Goal: Task Accomplishment & Management: Manage account settings

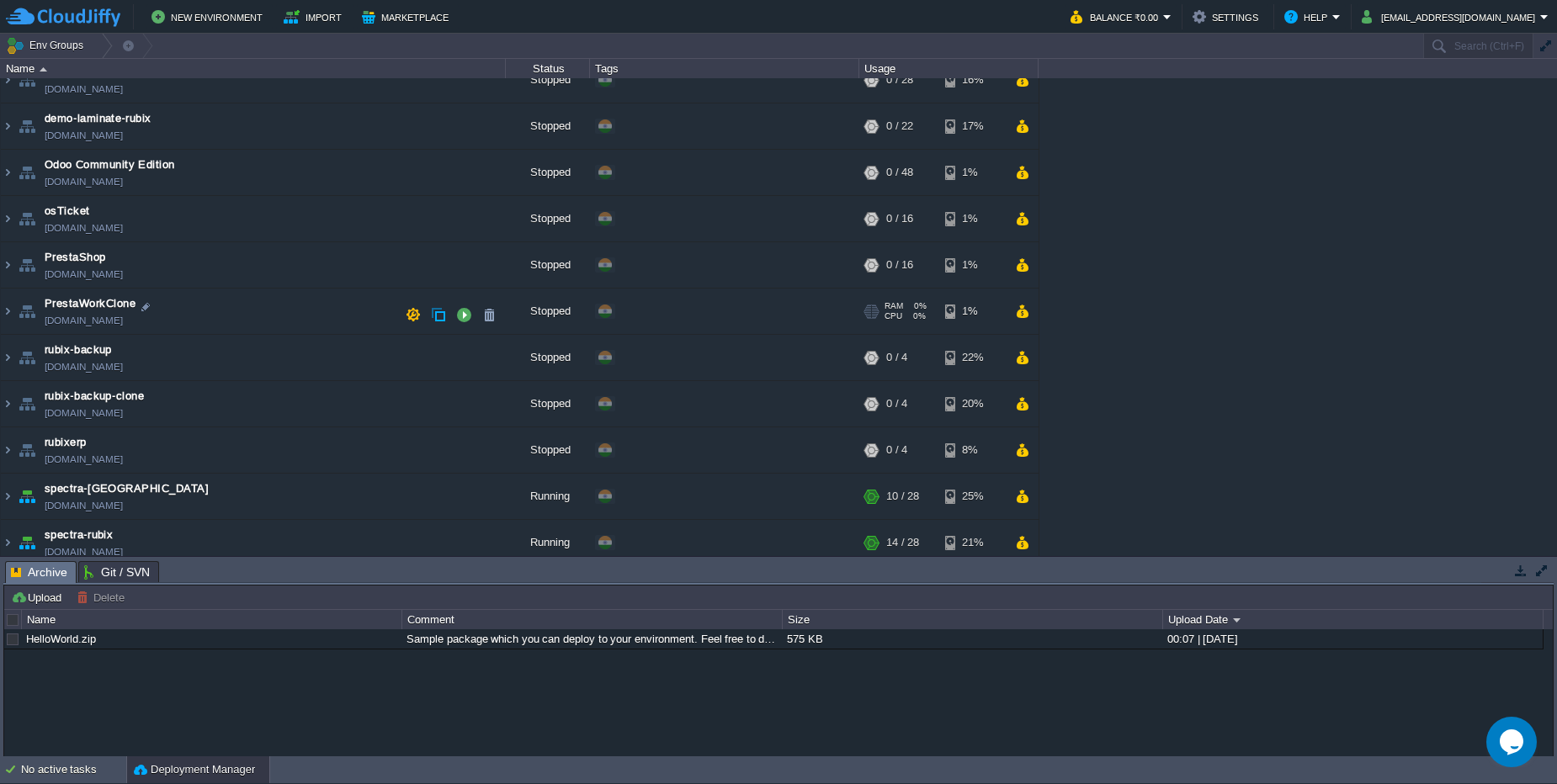
scroll to position [262, 0]
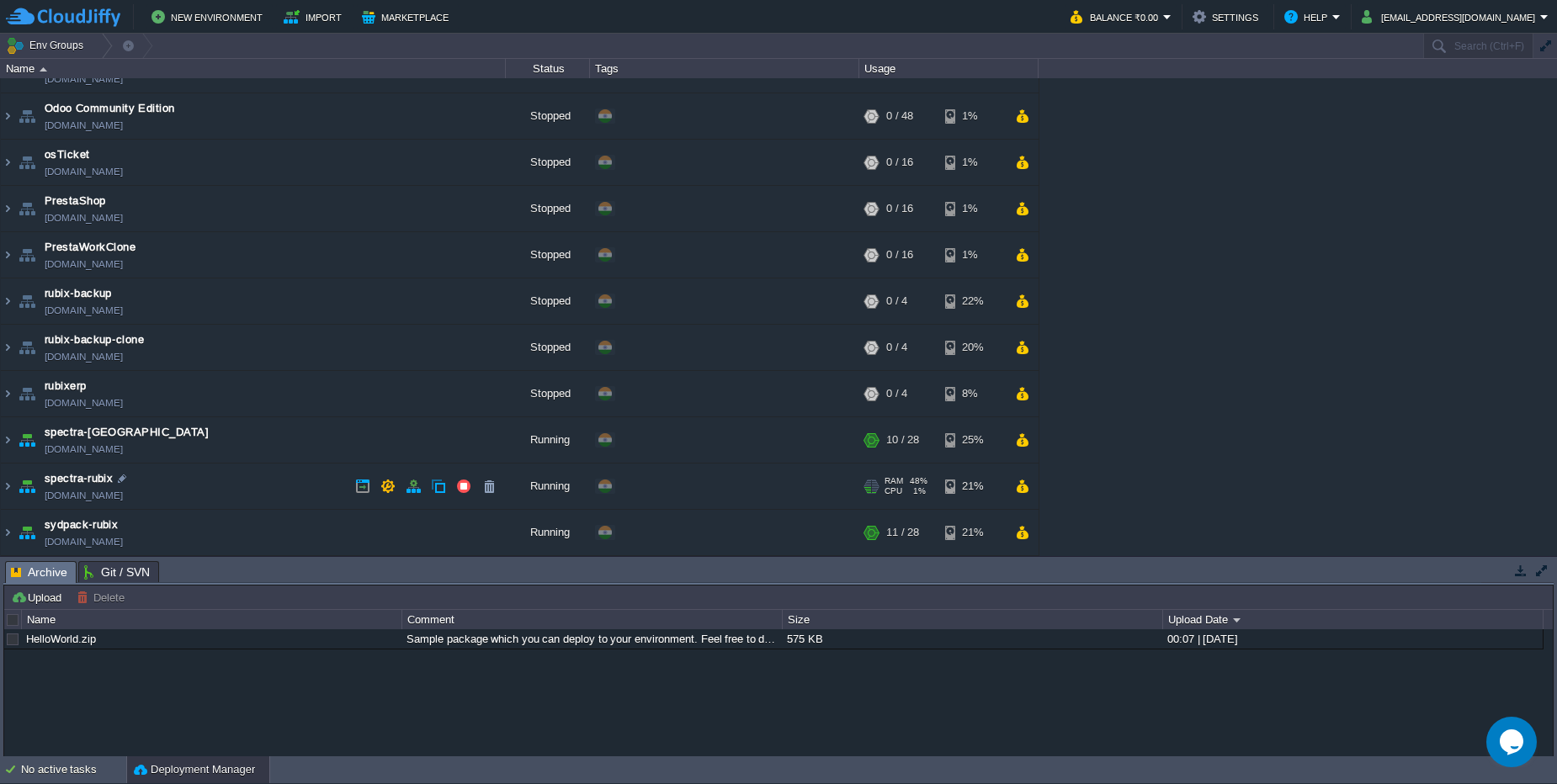
click at [187, 480] on td "spectra-rubix [DOMAIN_NAME]" at bounding box center [253, 487] width 504 height 46
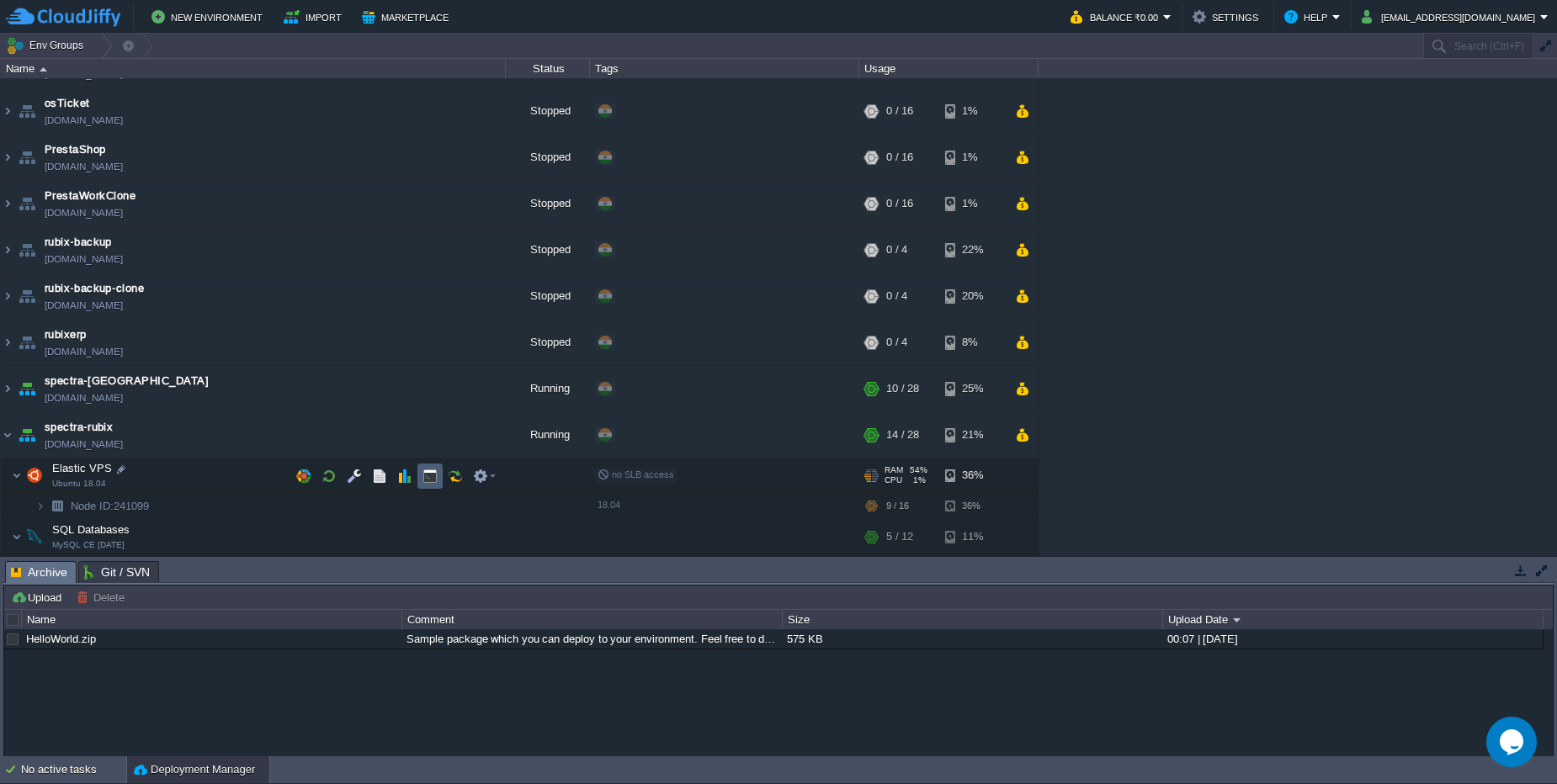
scroll to position [385, 0]
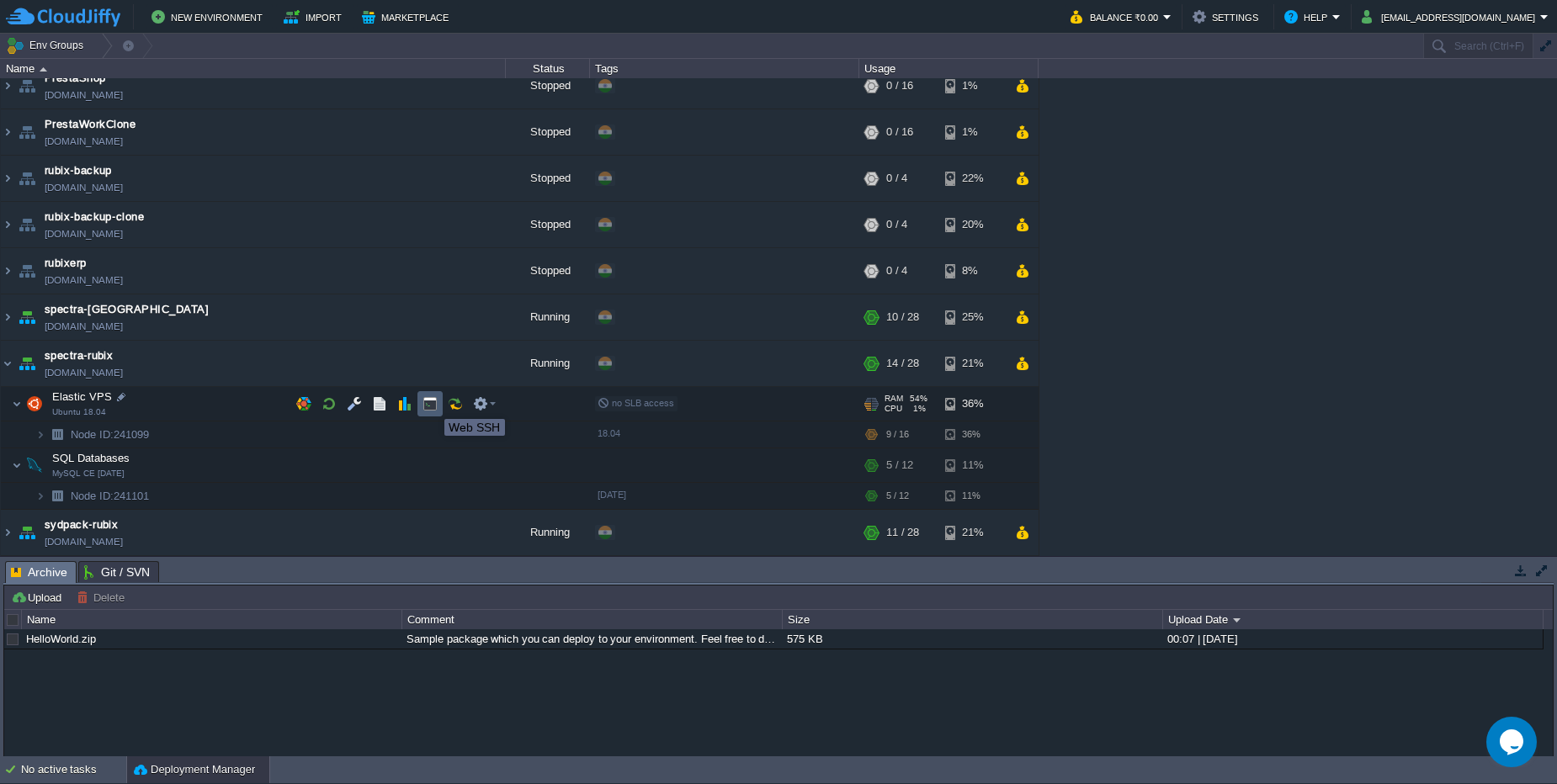
click at [432, 404] on button "button" at bounding box center [430, 404] width 15 height 15
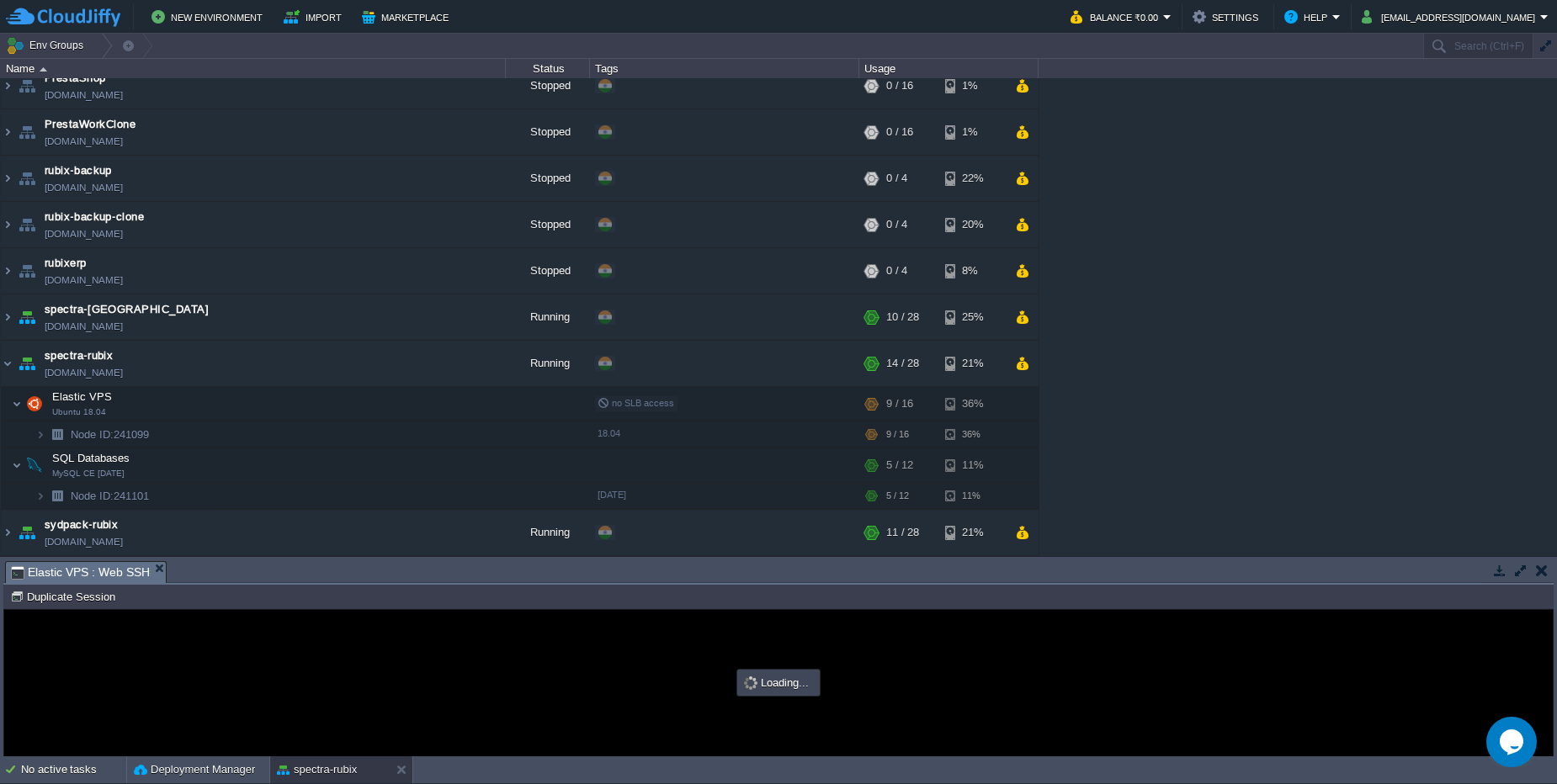
scroll to position [0, 0]
type input "#000000"
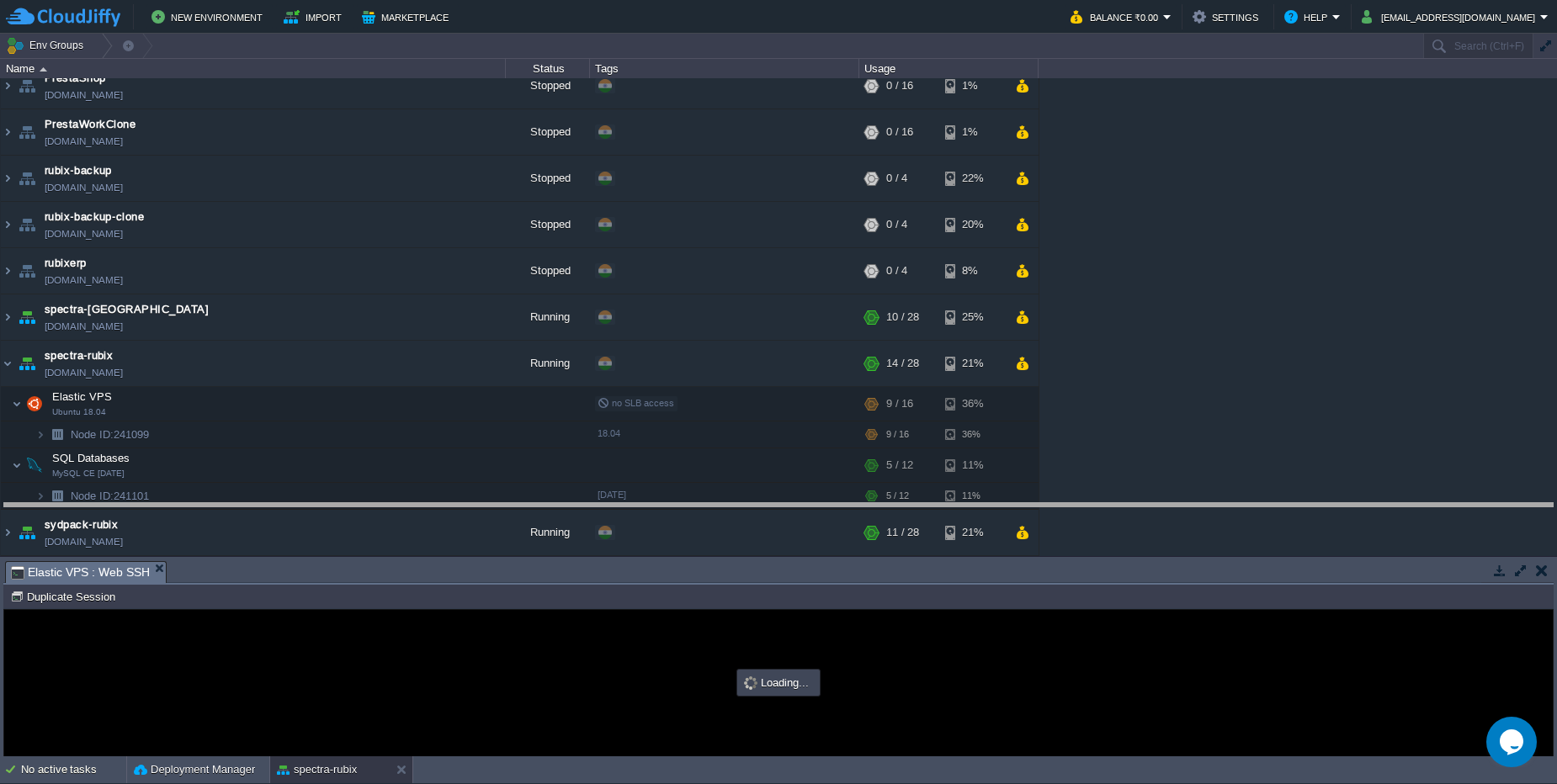
drag, startPoint x: 626, startPoint y: 574, endPoint x: 627, endPoint y: 560, distance: 14.0
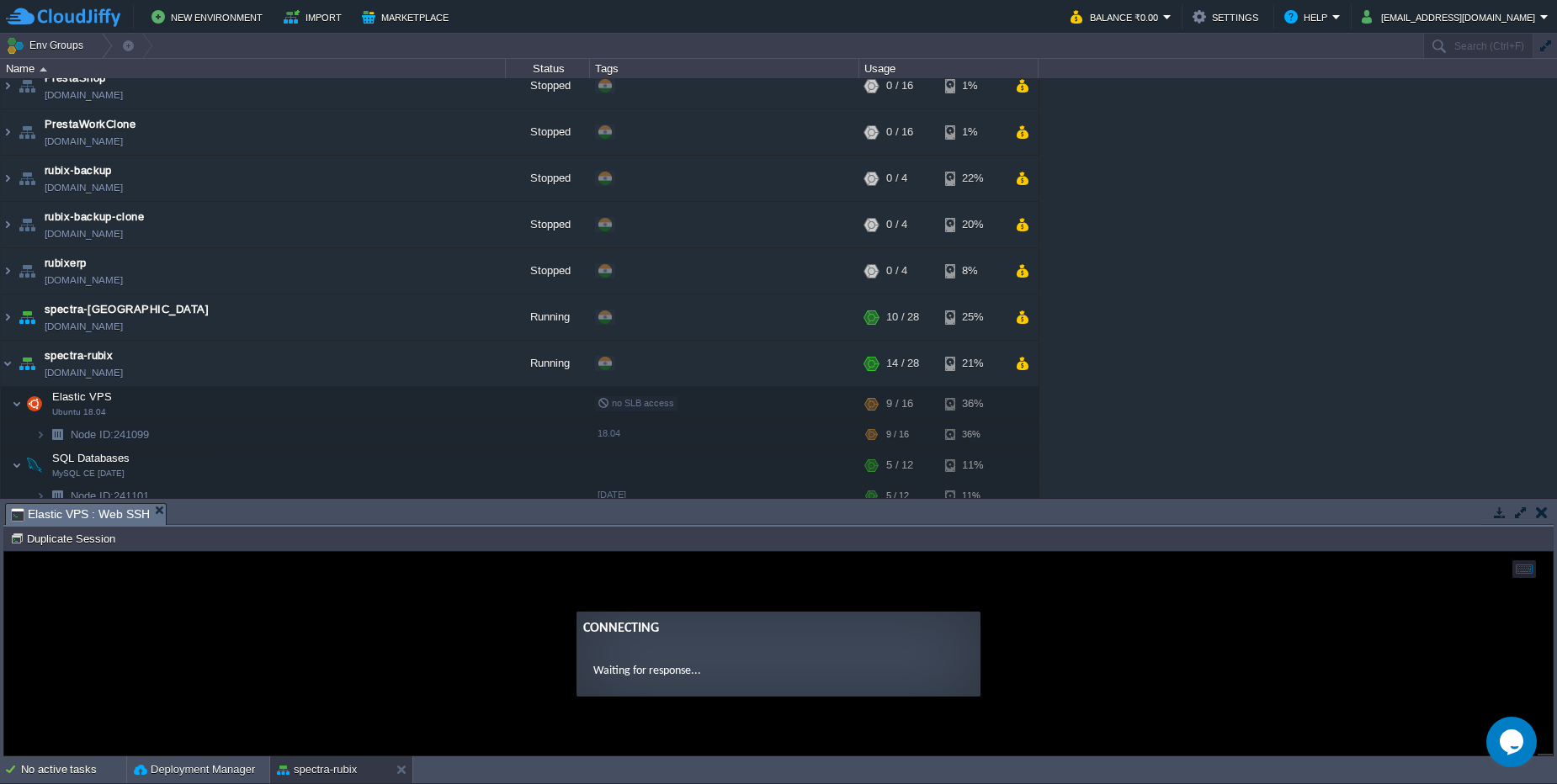
click at [1517, 511] on button "button" at bounding box center [1521, 512] width 15 height 15
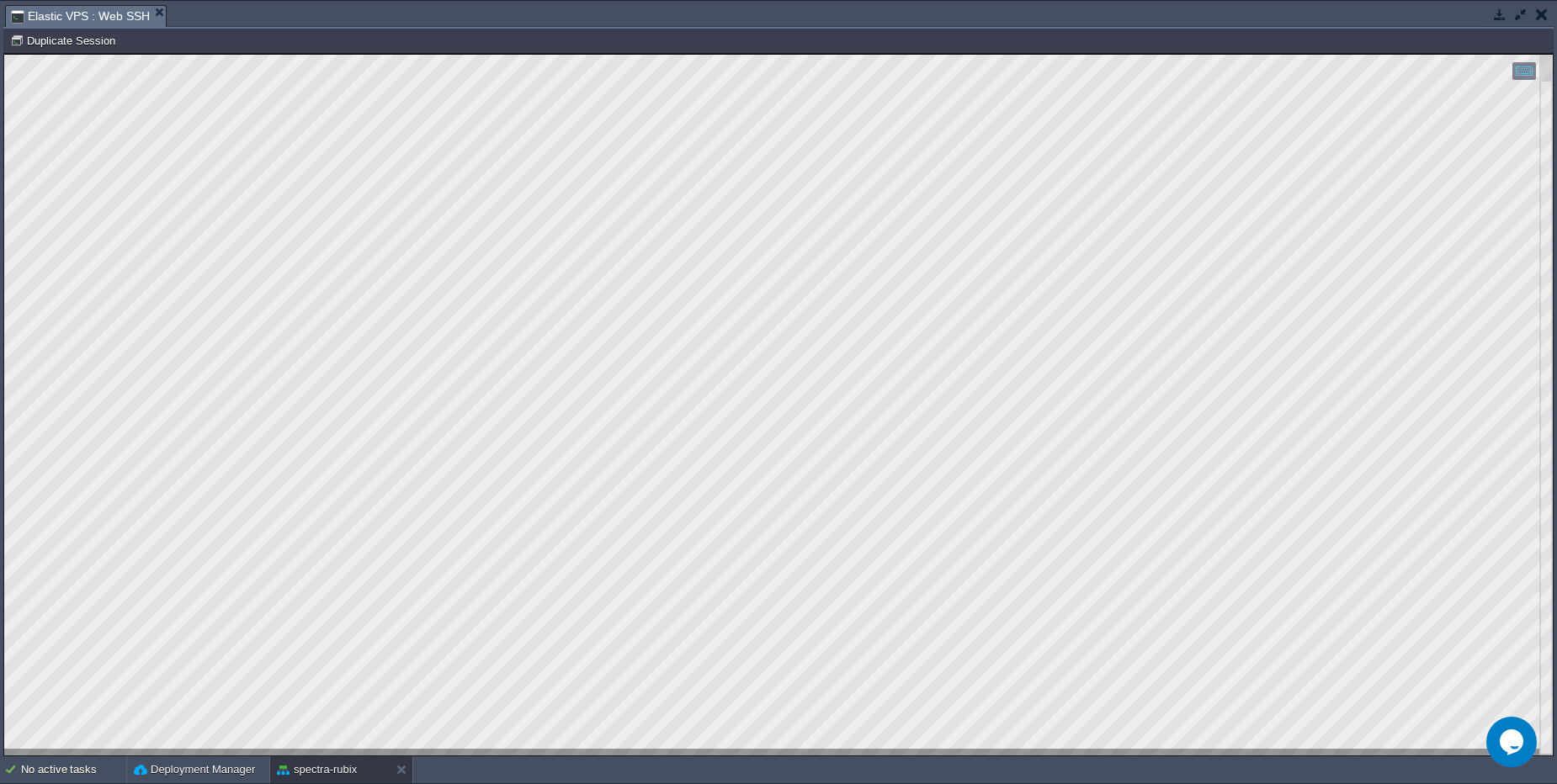
click at [162, 18] on em "Elastic VPS : Web SSH" at bounding box center [88, 16] width 155 height 21
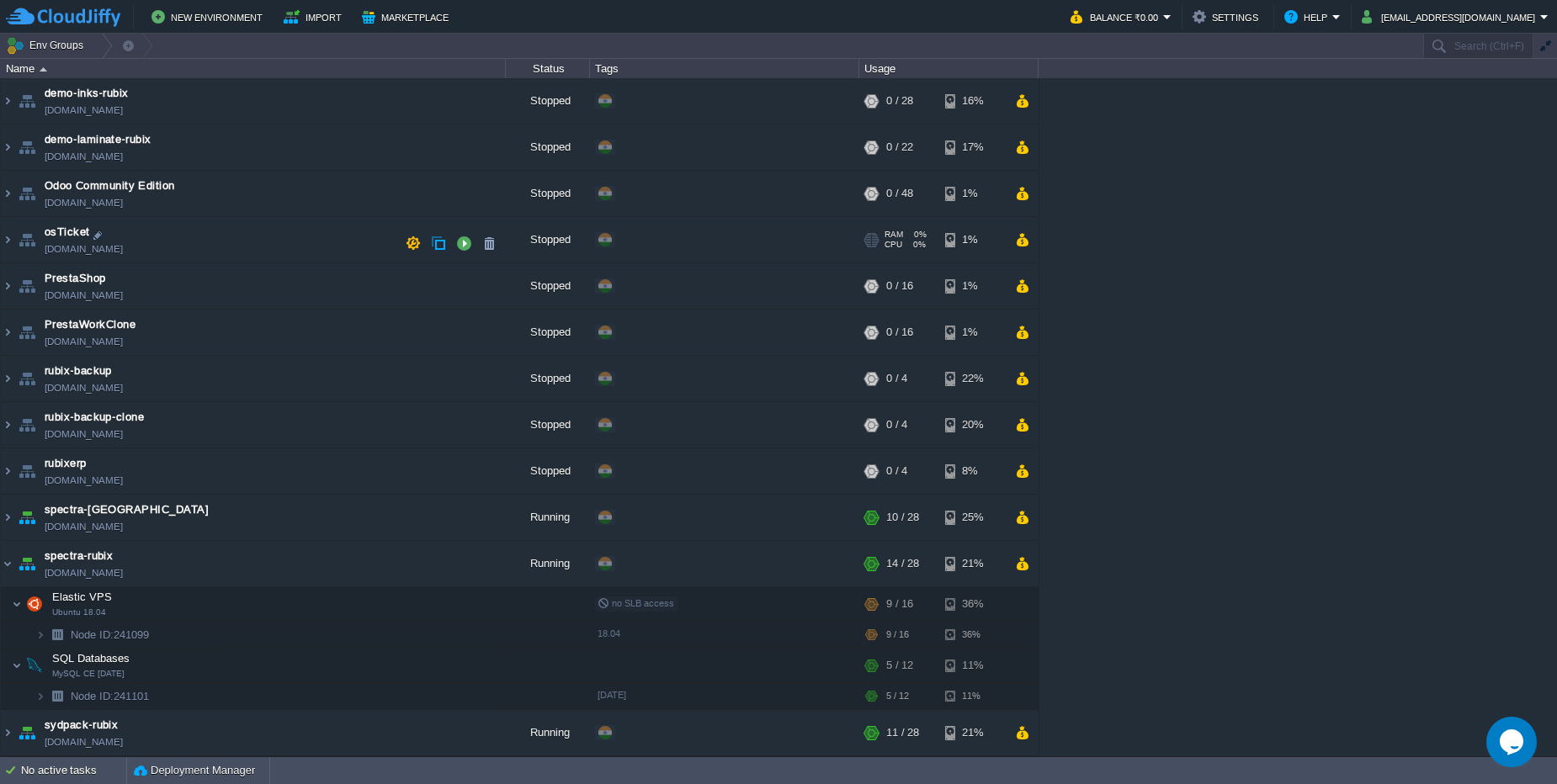
scroll to position [185, 0]
click at [1547, 19] on em "[EMAIL_ADDRESS][DOMAIN_NAME]" at bounding box center [1454, 16] width 187 height 20
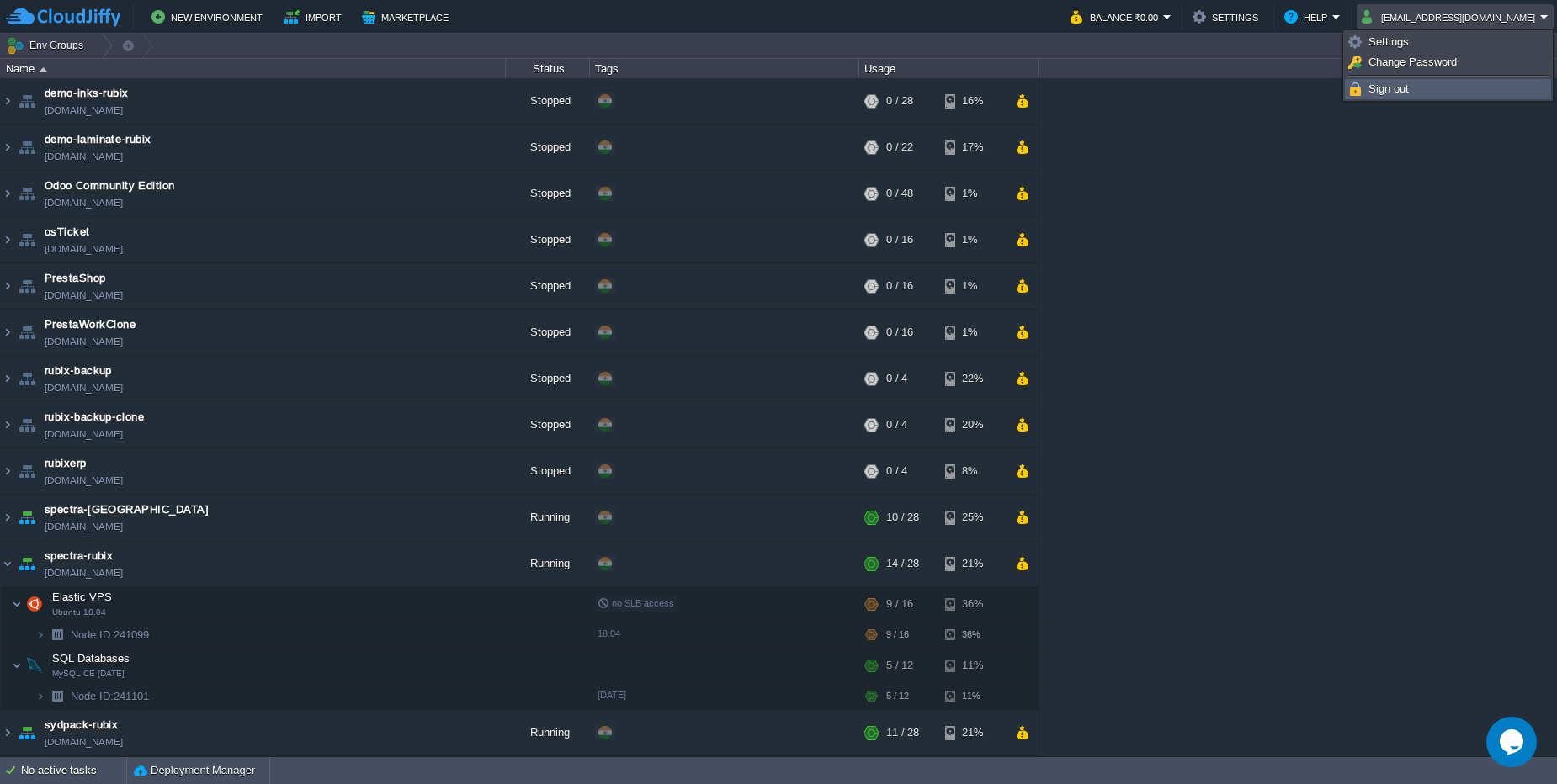
click at [1429, 88] on link "Sign out" at bounding box center [1448, 89] width 204 height 18
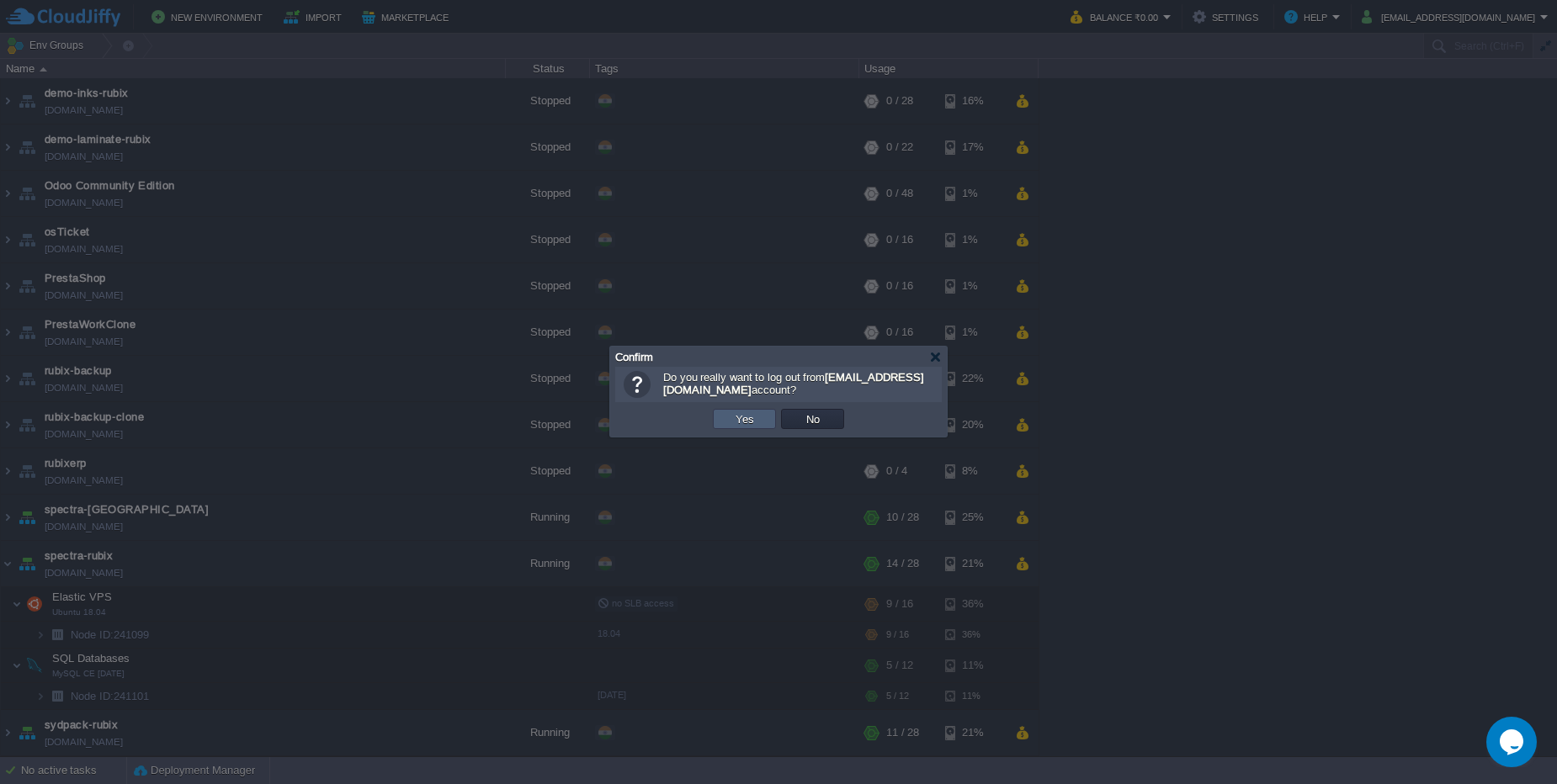
click at [765, 423] on td "Yes" at bounding box center [744, 418] width 63 height 20
